Goal: Check status: Check status

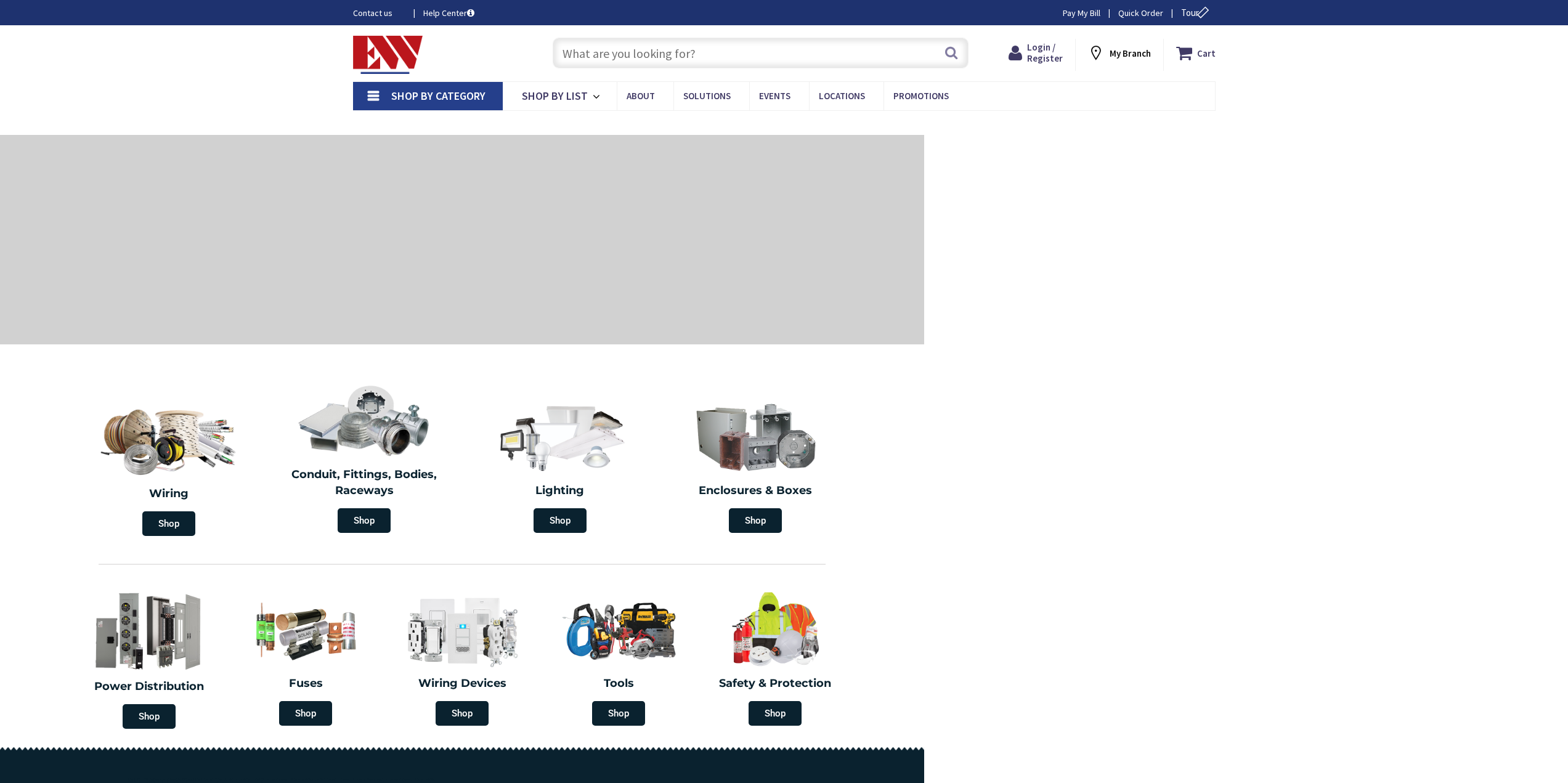
type input "[PERSON_NAME][GEOGRAPHIC_DATA], [GEOGRAPHIC_DATA]"
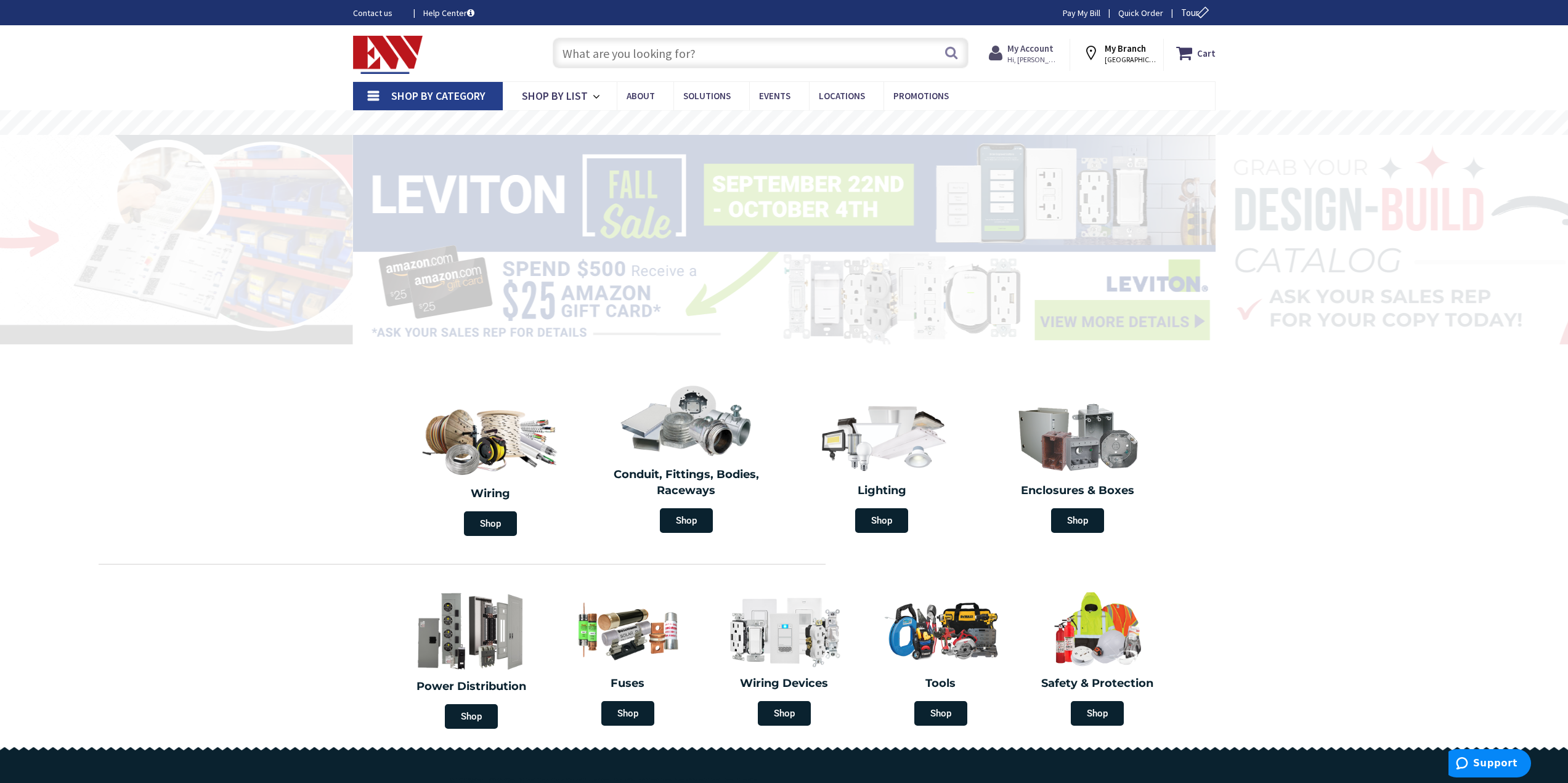
click at [1035, 55] on span "Hi, [PERSON_NAME]" at bounding box center [1033, 59] width 52 height 10
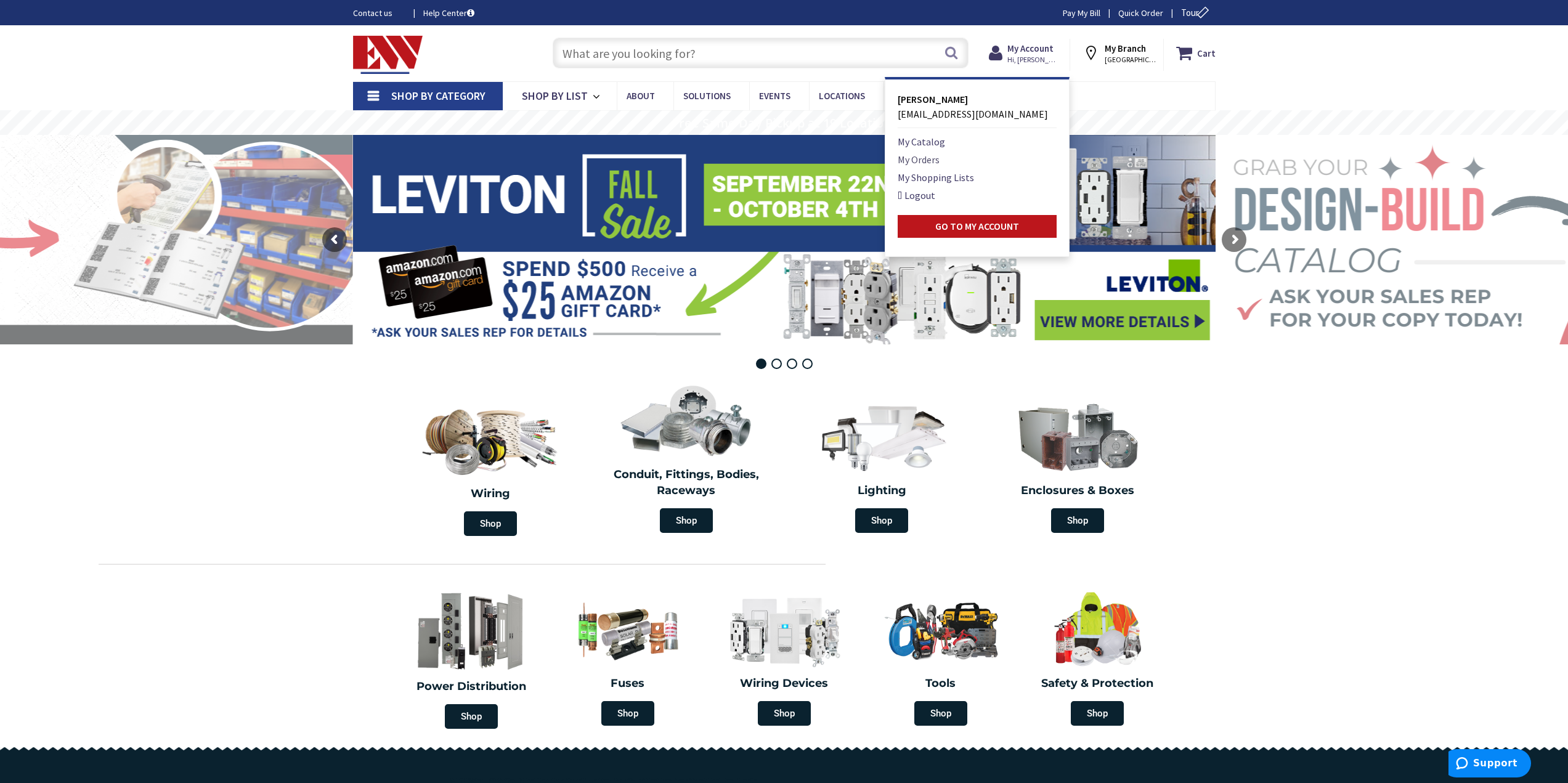
click at [926, 161] on link "My Orders" at bounding box center [918, 159] width 42 height 15
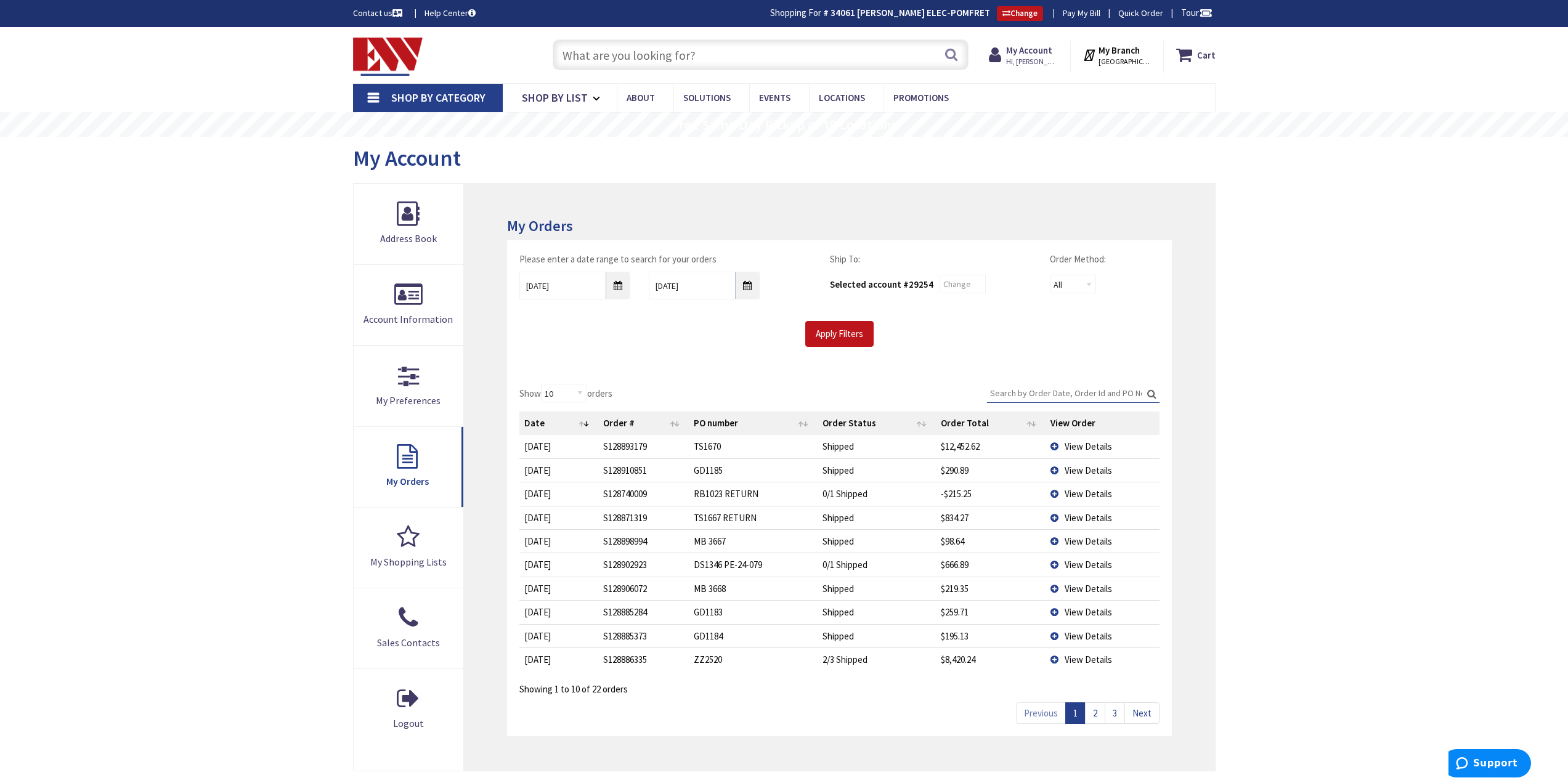
click at [1060, 395] on input "Search:" at bounding box center [1073, 393] width 173 height 18
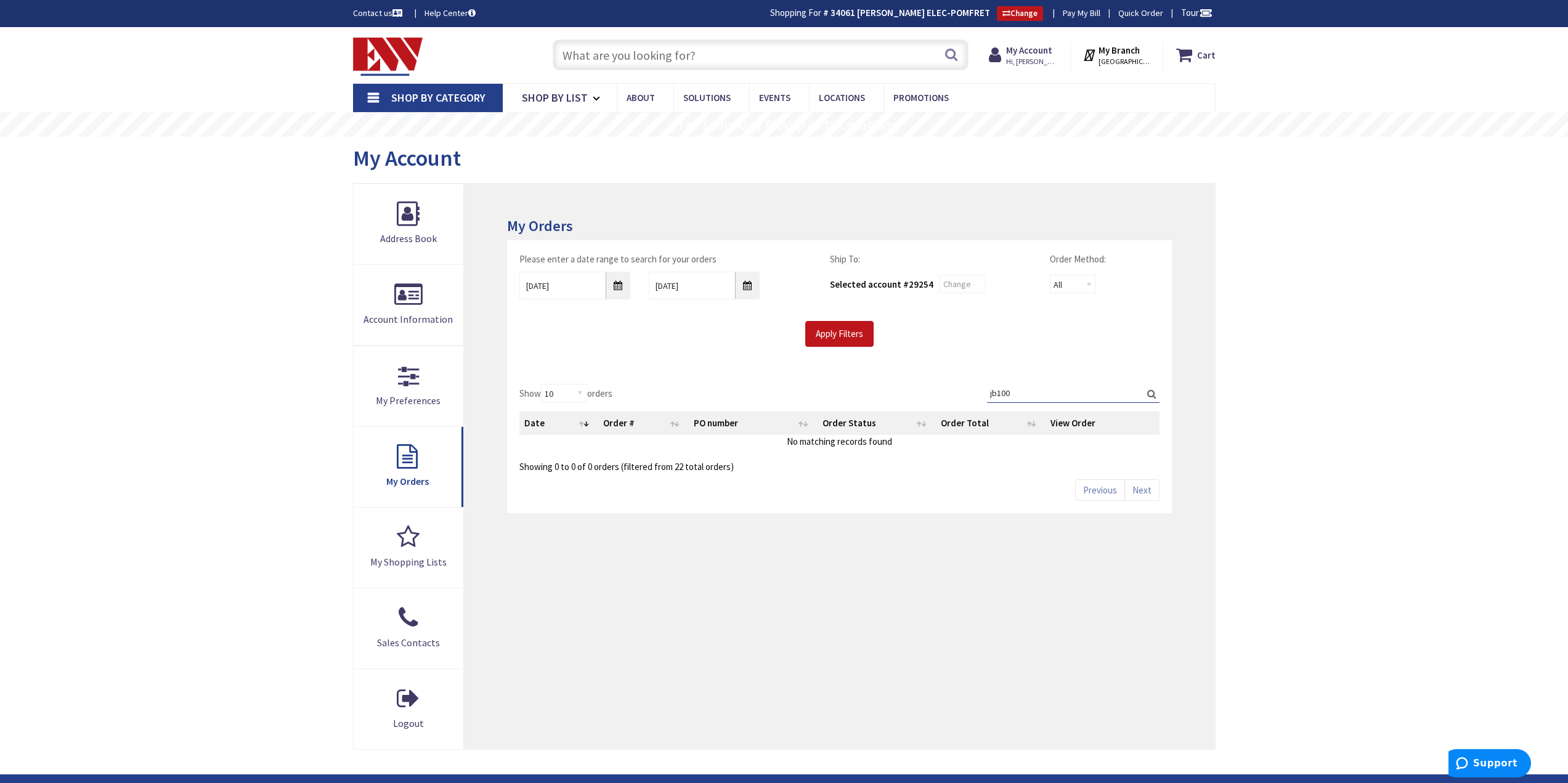
type input "jb100"
click at [616, 292] on input "9/25/2025" at bounding box center [575, 286] width 111 height 27
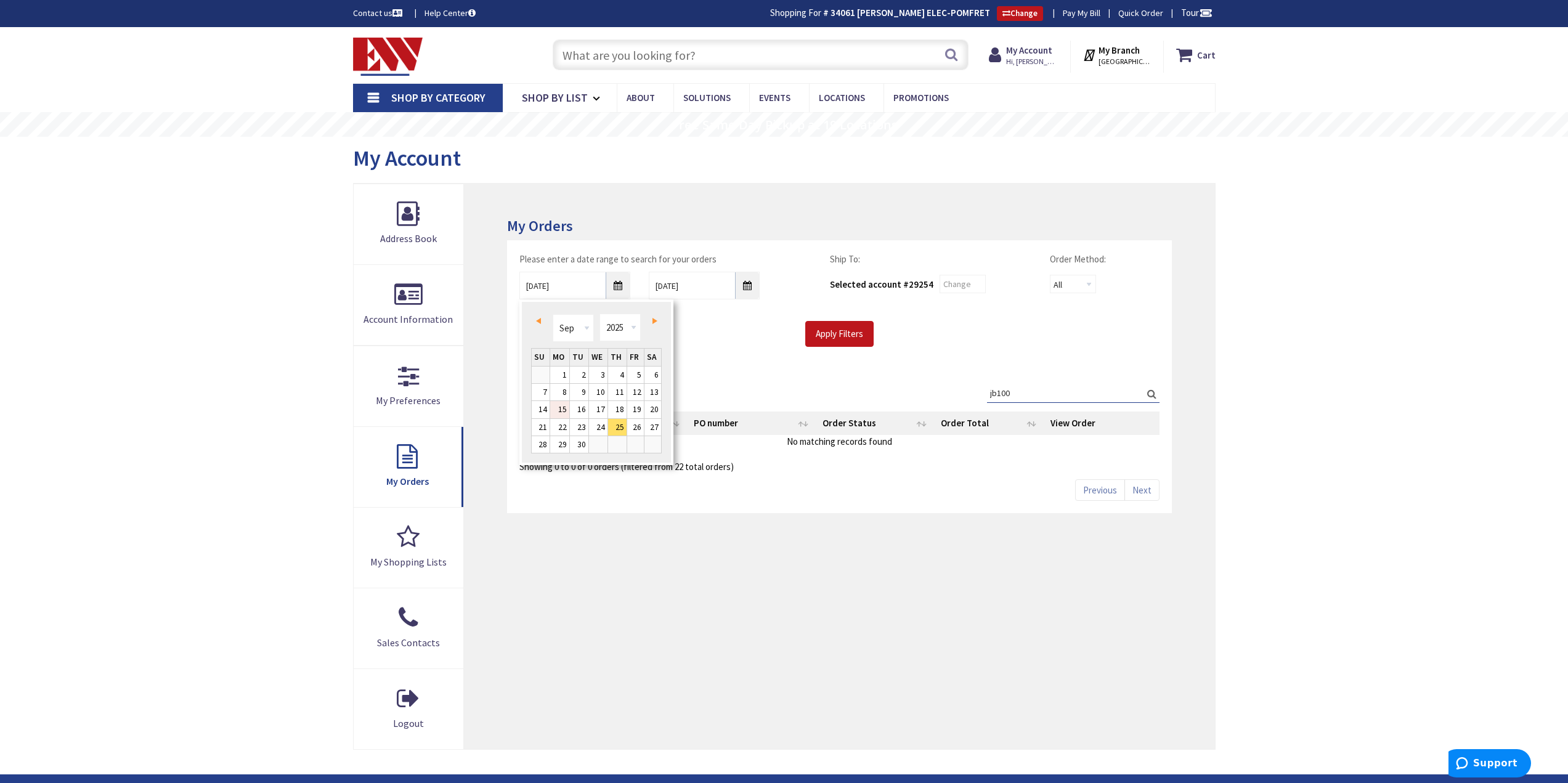
click at [561, 410] on link "15" at bounding box center [559, 409] width 19 height 16
type input "09/15/2025"
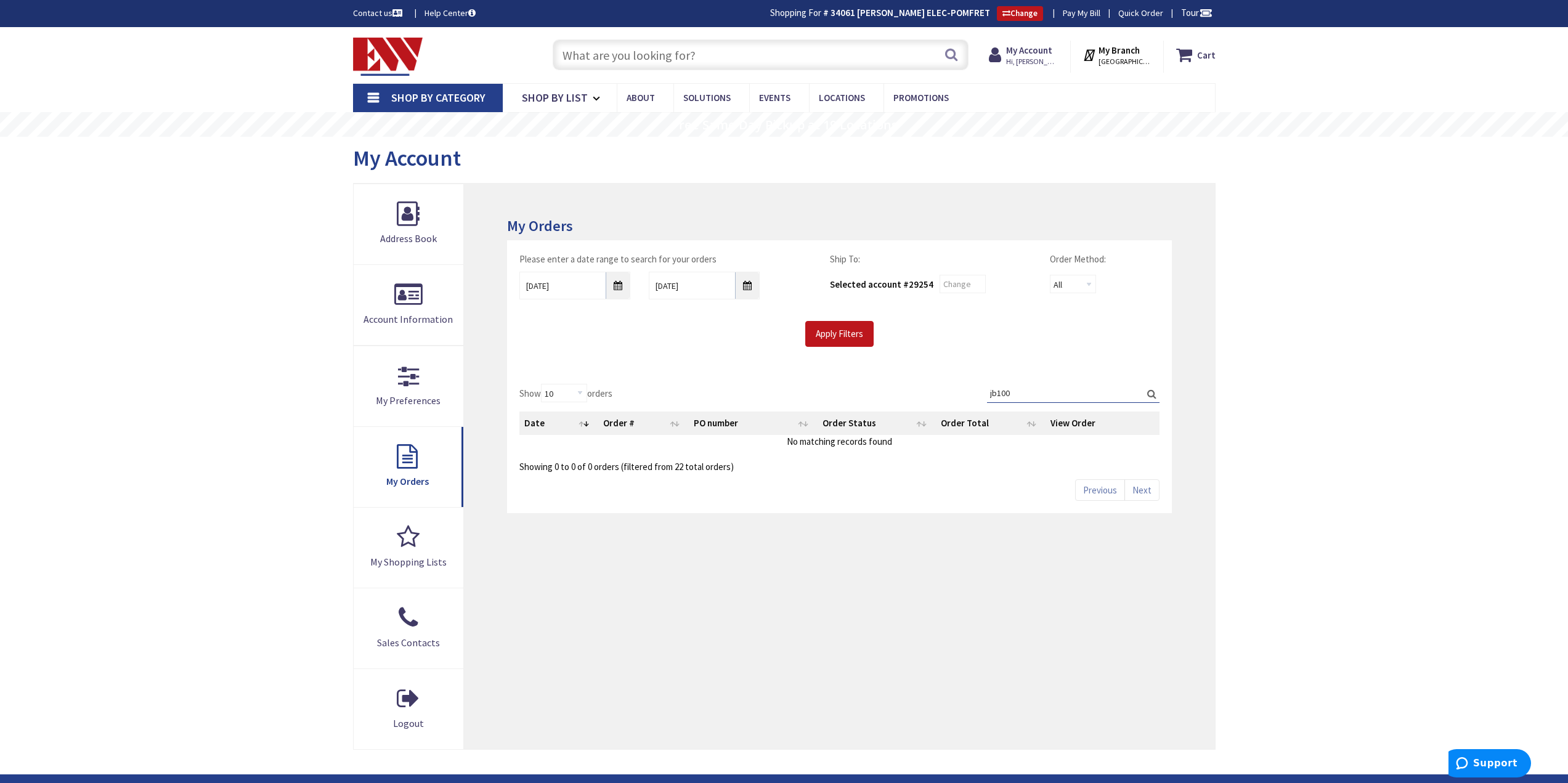
click at [850, 320] on div "Please enter a date range to search for your orders 09/15/2025 10/2/2025 Ship T…" at bounding box center [839, 299] width 658 height 94
click at [849, 337] on input "Apply Filters" at bounding box center [839, 334] width 69 height 26
click at [1018, 401] on input "Search:" at bounding box center [1073, 393] width 173 height 18
type input "jb"
click at [1068, 446] on span "View Details" at bounding box center [1088, 446] width 48 height 12
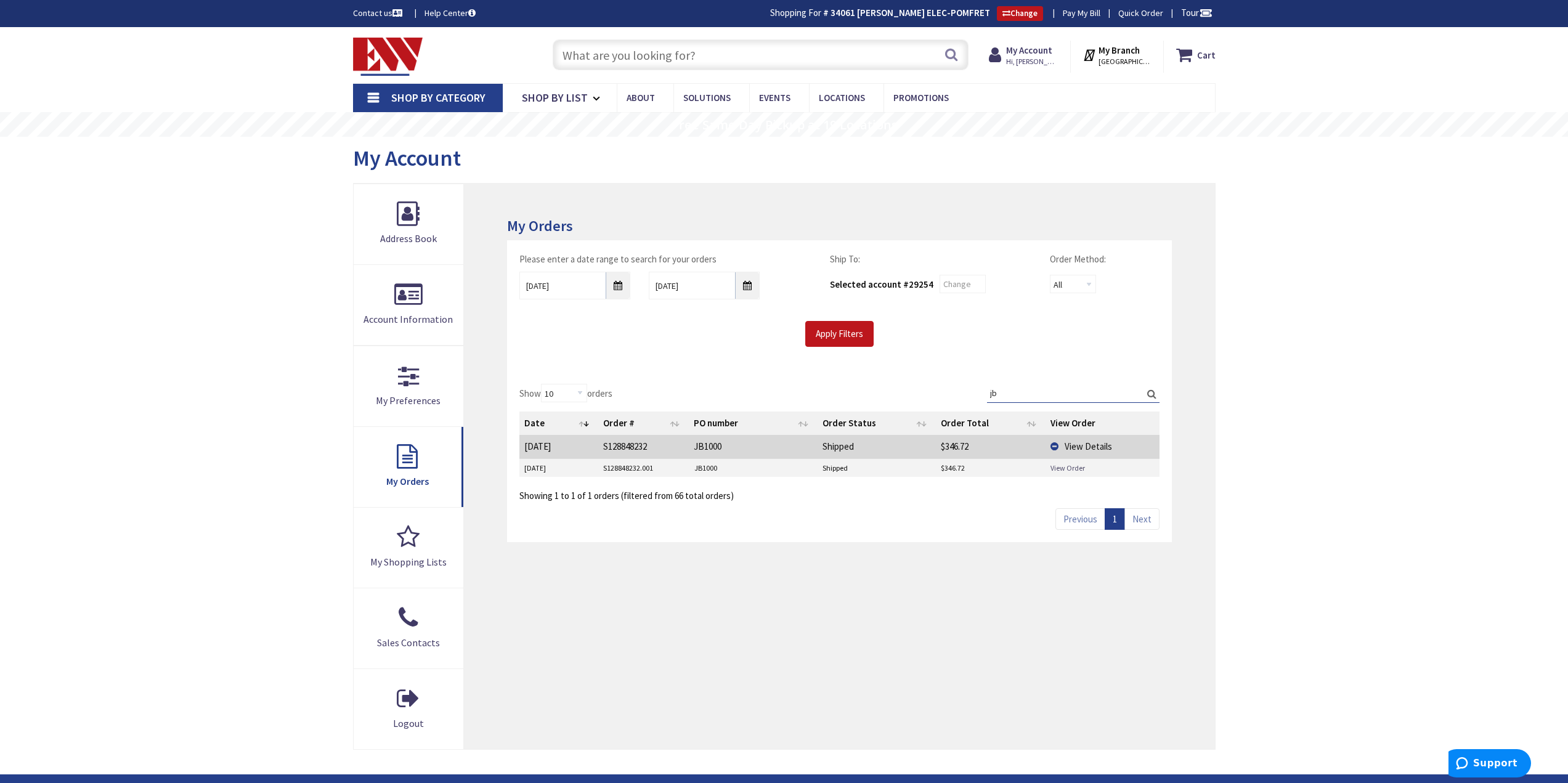
click at [1061, 468] on link "View Order" at bounding box center [1067, 468] width 35 height 10
